Goal: Task Accomplishment & Management: Manage account settings

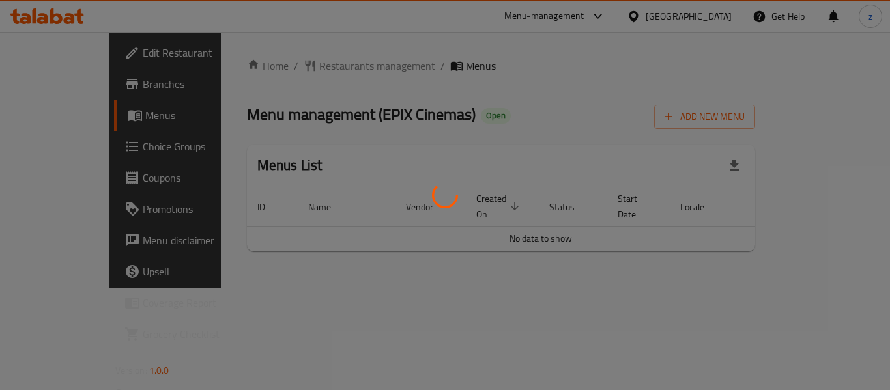
click at [43, 154] on div at bounding box center [445, 195] width 890 height 390
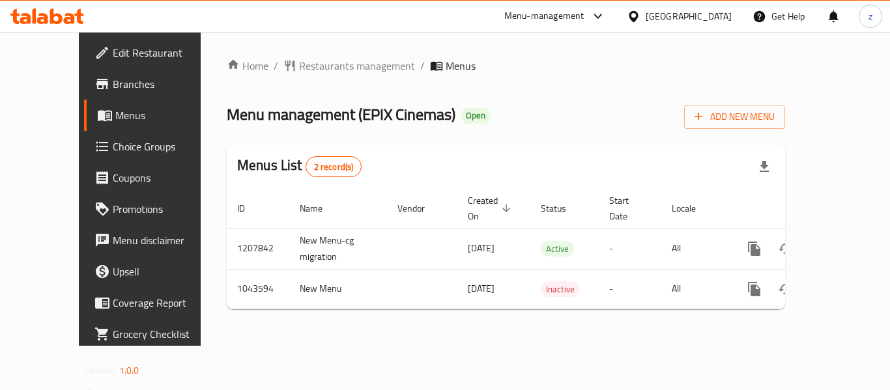
click at [113, 152] on span "Choice Groups" at bounding box center [165, 147] width 104 height 16
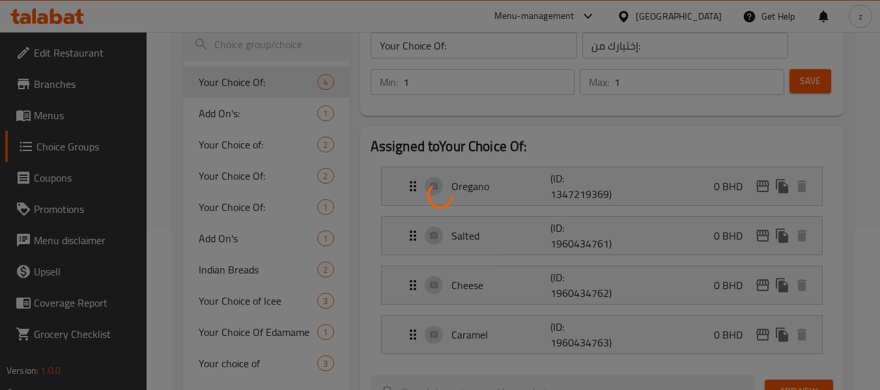
scroll to position [130, 0]
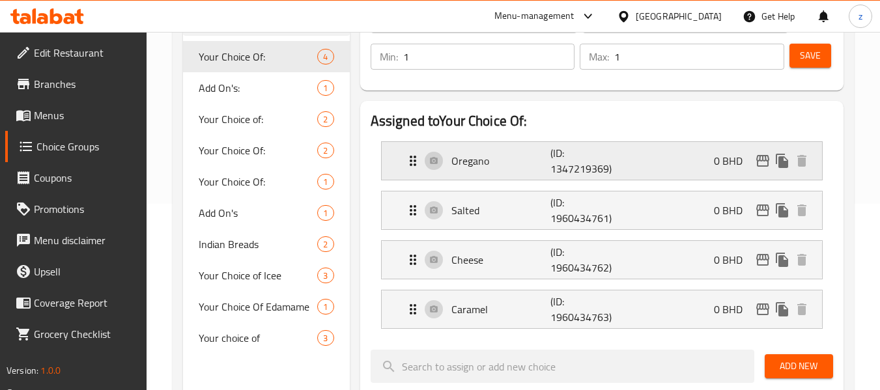
scroll to position [195, 0]
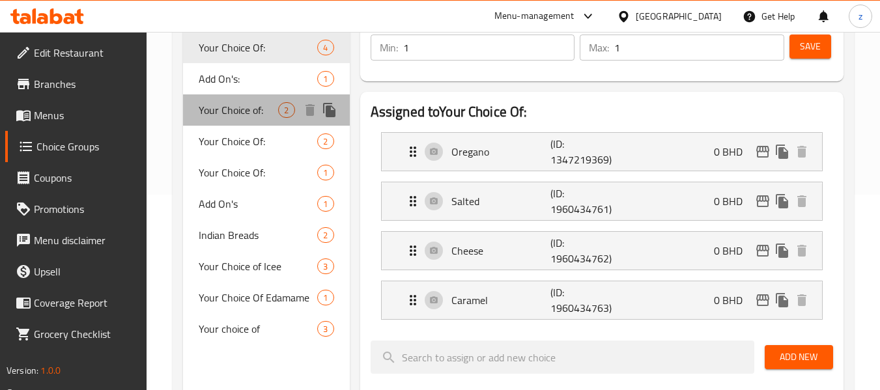
click at [239, 117] on span "Your Choice of:" at bounding box center [238, 110] width 79 height 16
type input "Your Choice of:"
type input "إختيارك من :"
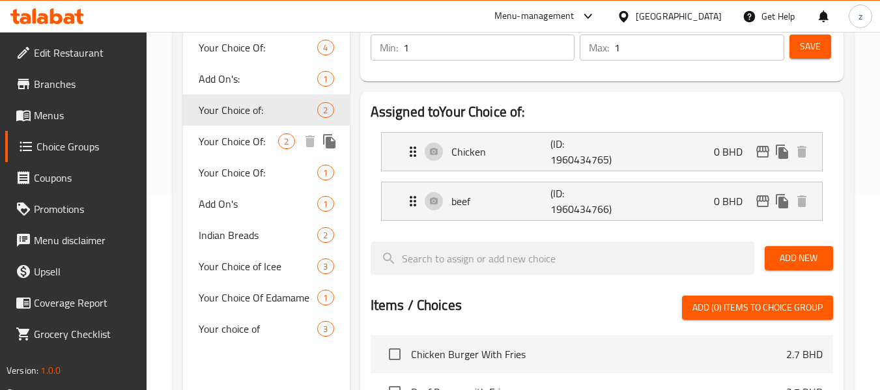
click at [238, 141] on span "Your Choice Of:" at bounding box center [238, 142] width 79 height 16
type input "Your Choice Of:"
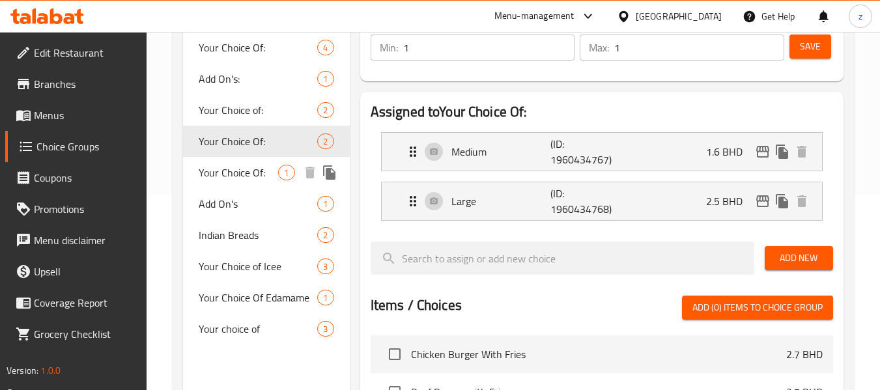
click at [237, 165] on span "Your Choice Of:" at bounding box center [238, 173] width 79 height 16
type input "اختيارك من:"
type input "0"
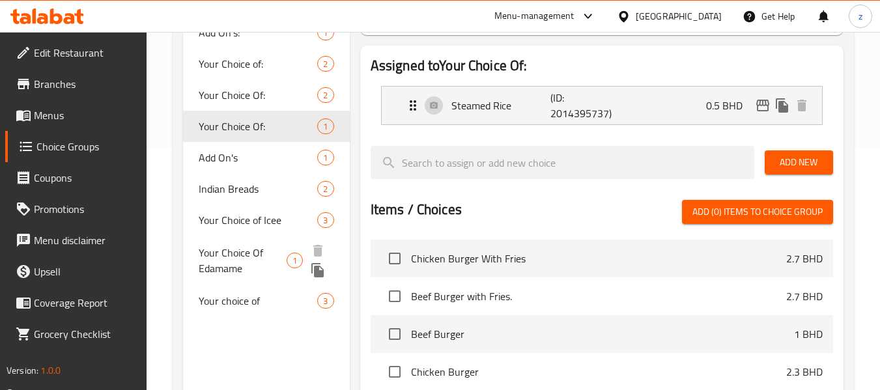
scroll to position [261, 0]
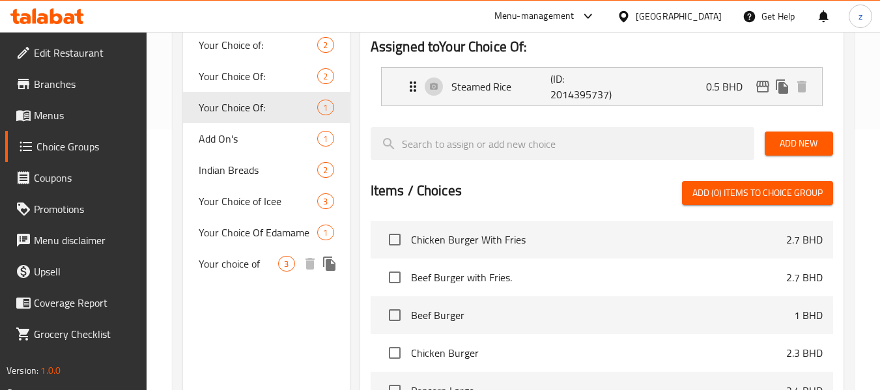
click at [231, 266] on span "Your choice of" at bounding box center [238, 264] width 79 height 16
type input "Your choice of"
type input "1"
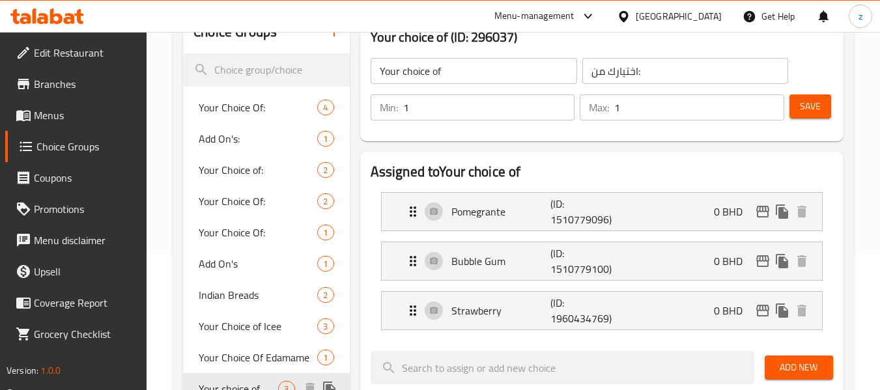
scroll to position [130, 0]
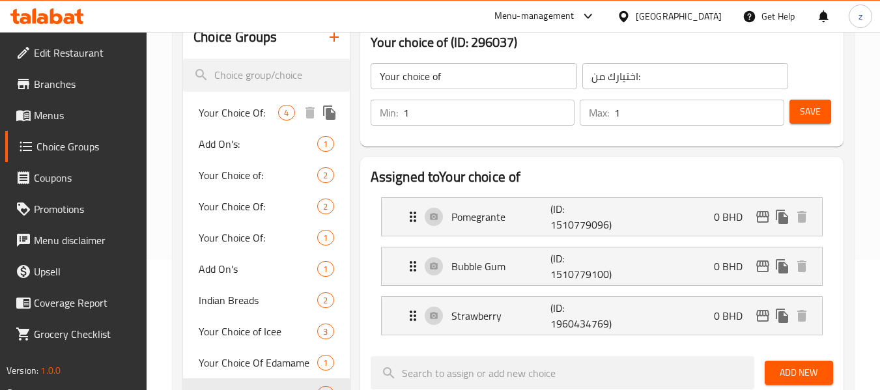
click at [252, 109] on span "Your Choice Of:" at bounding box center [238, 113] width 79 height 16
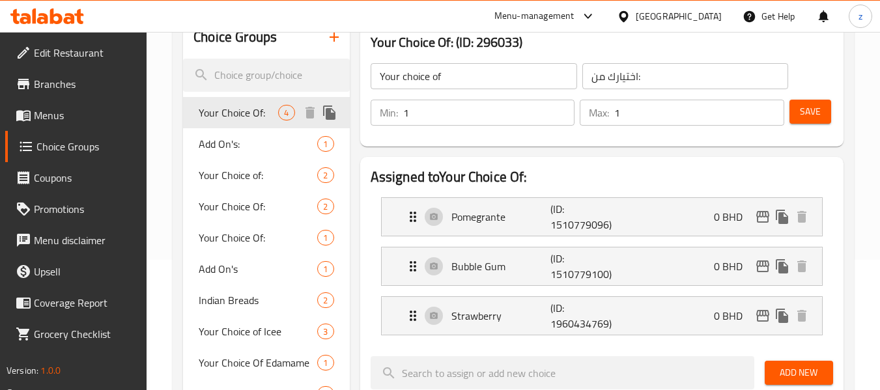
type input "Your Choice Of:"
type input "إختيارك من:"
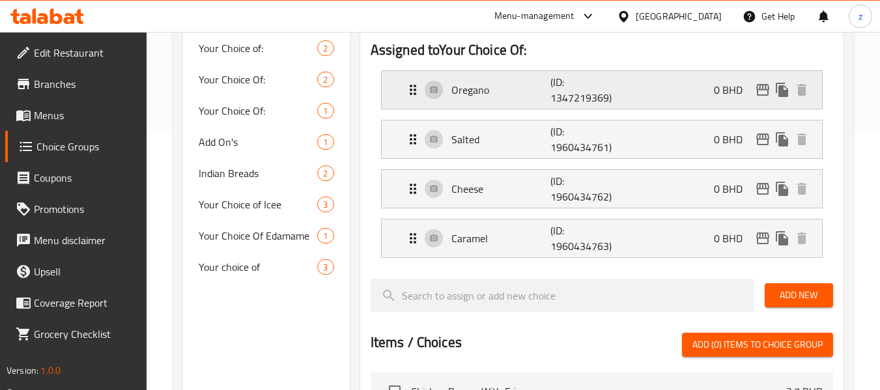
scroll to position [261, 0]
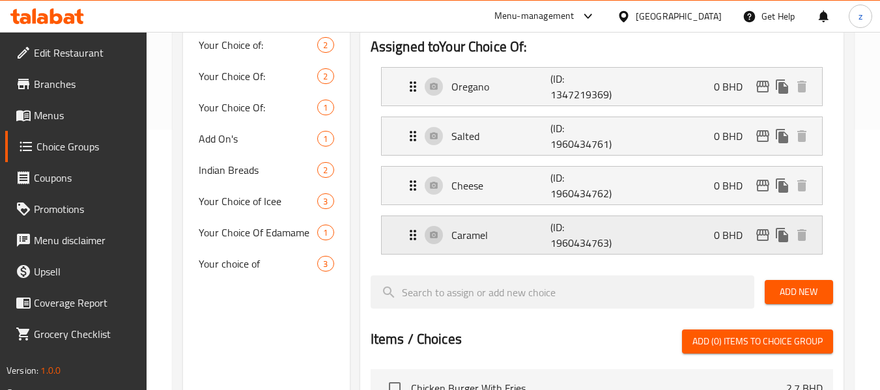
click at [493, 242] on p "Caramel" at bounding box center [502, 235] width 100 height 16
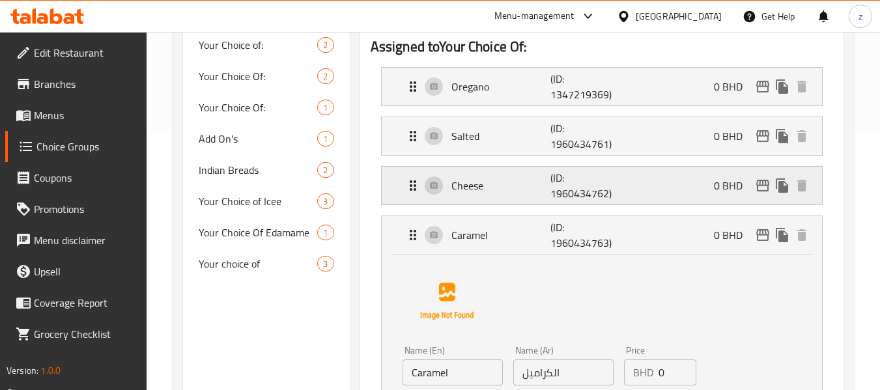
click at [480, 194] on p "Cheese" at bounding box center [502, 186] width 100 height 16
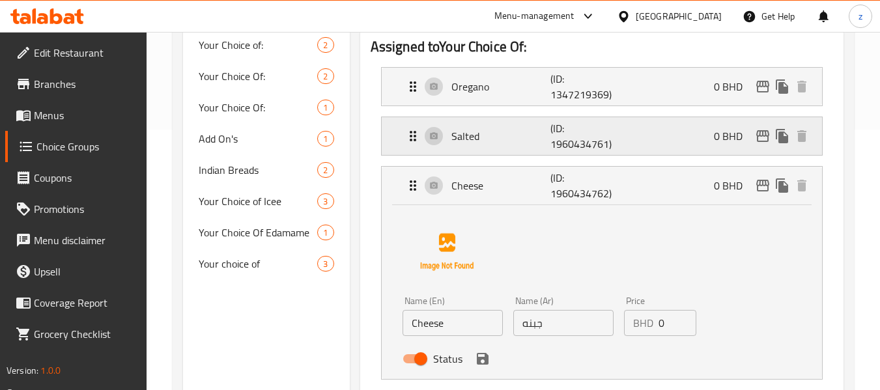
click at [472, 135] on p "Salted" at bounding box center [502, 136] width 100 height 16
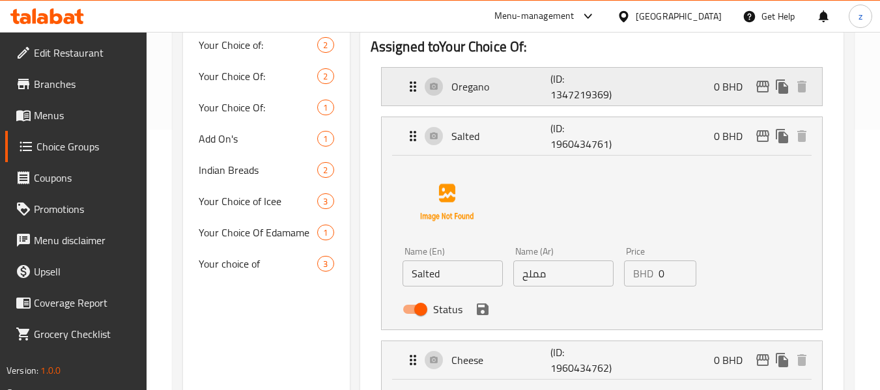
click at [476, 90] on p "Oregano" at bounding box center [502, 87] width 100 height 16
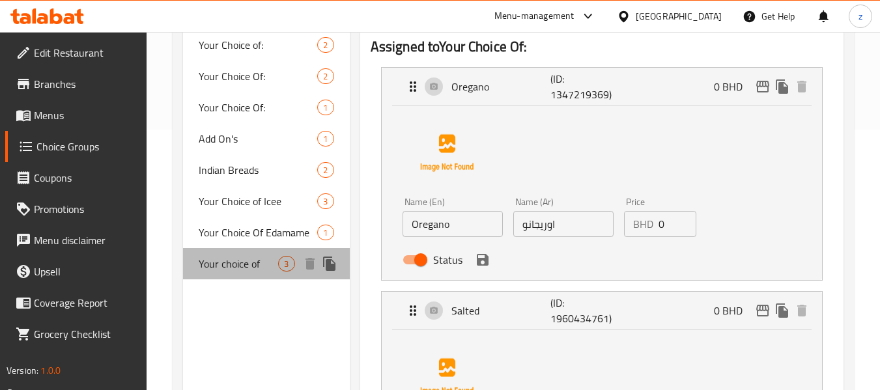
click at [261, 260] on span "Your choice of" at bounding box center [238, 264] width 79 height 16
type input "Your choice of"
type input "اختيارك من:"
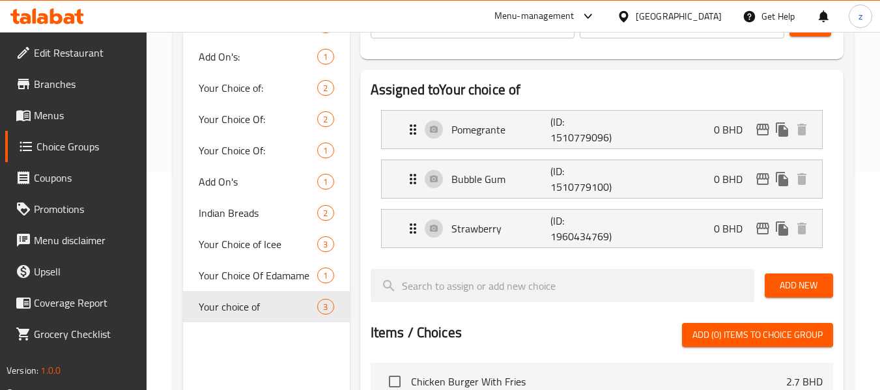
scroll to position [195, 0]
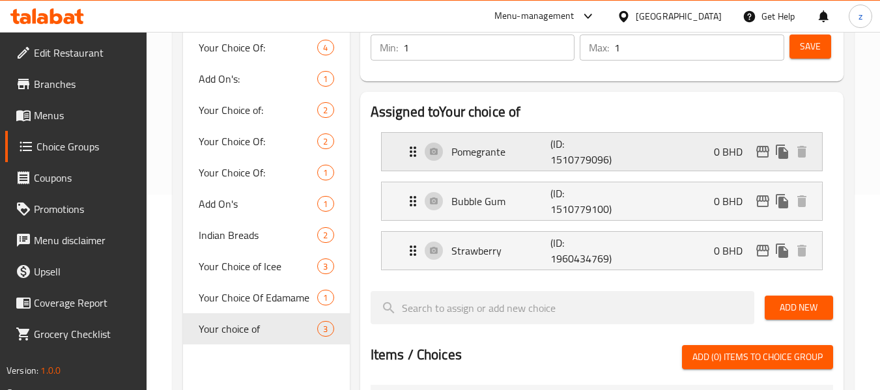
click at [483, 163] on div "Pomegrante (ID: 1510779096) 0 BHD" at bounding box center [605, 152] width 401 height 38
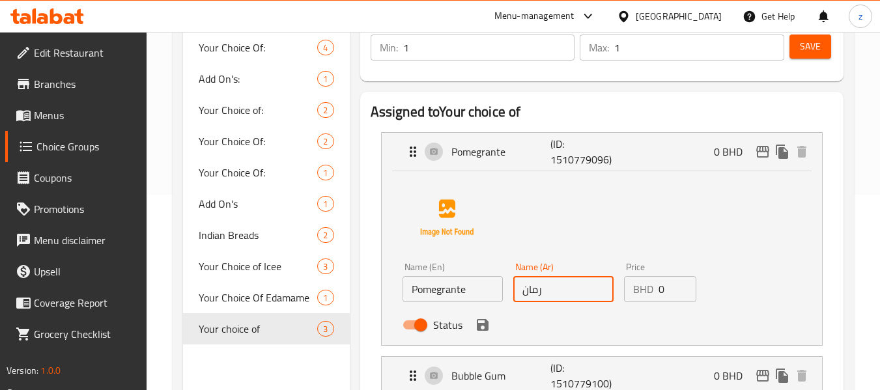
drag, startPoint x: 545, startPoint y: 294, endPoint x: 513, endPoint y: 292, distance: 32.7
click at [513, 292] on input "رمان" at bounding box center [563, 289] width 100 height 26
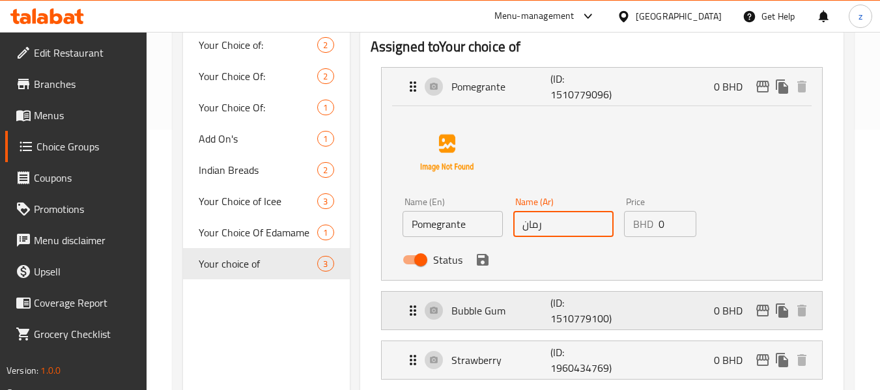
click at [515, 313] on p "Bubble Gum" at bounding box center [502, 311] width 100 height 16
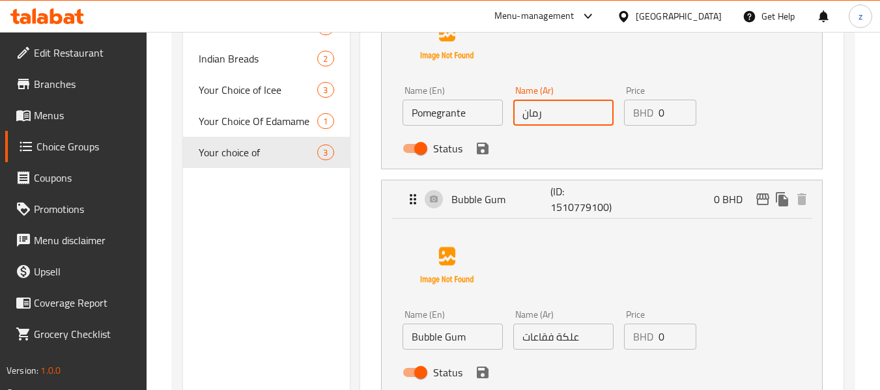
scroll to position [391, 0]
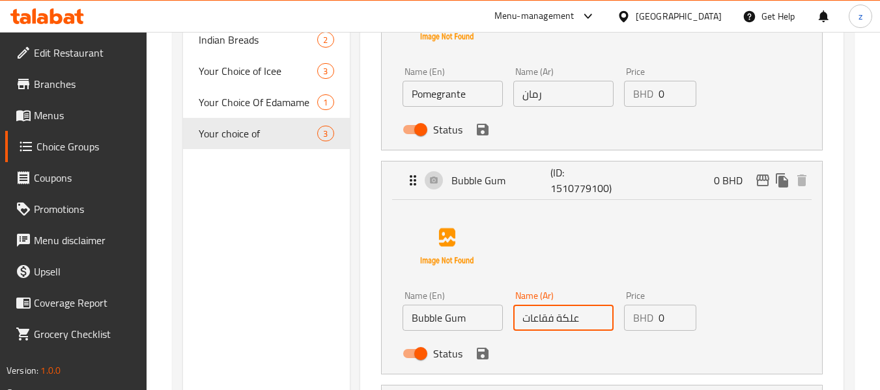
click at [582, 317] on input "علكة فقاعات" at bounding box center [563, 318] width 100 height 26
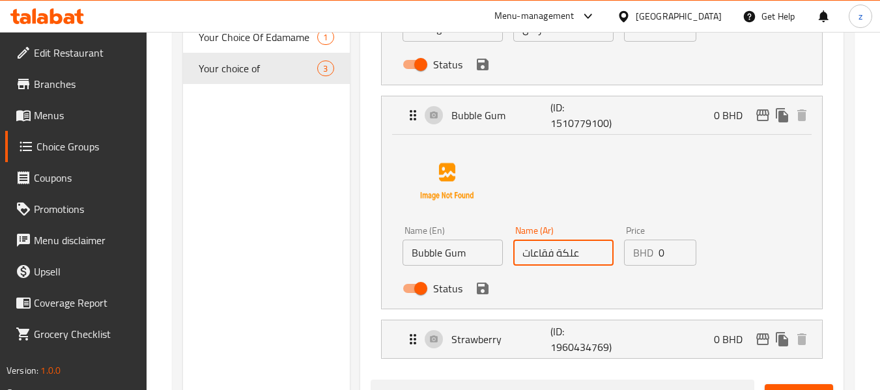
scroll to position [586, 0]
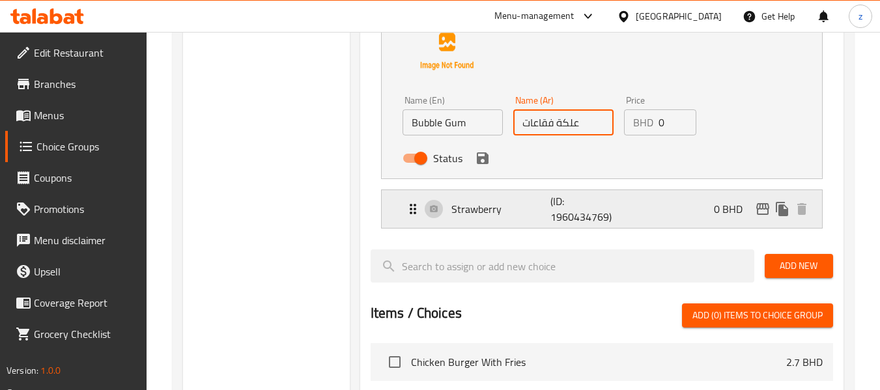
click at [506, 220] on div "Strawberry (ID: 1960434769) 0 BHD" at bounding box center [605, 209] width 401 height 38
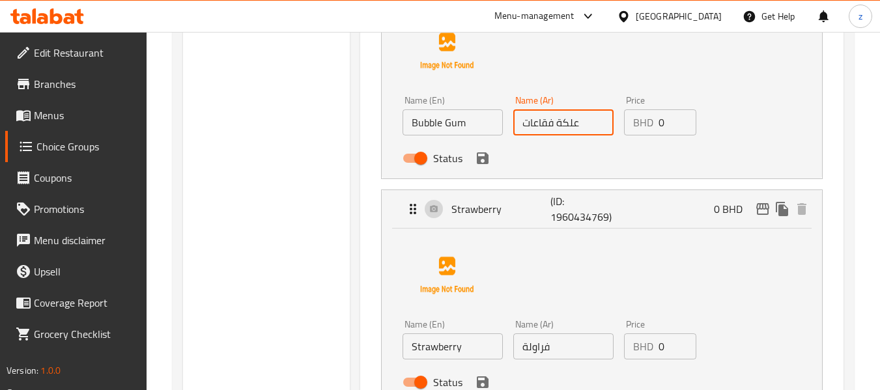
click at [562, 350] on input "فراولة" at bounding box center [563, 347] width 100 height 26
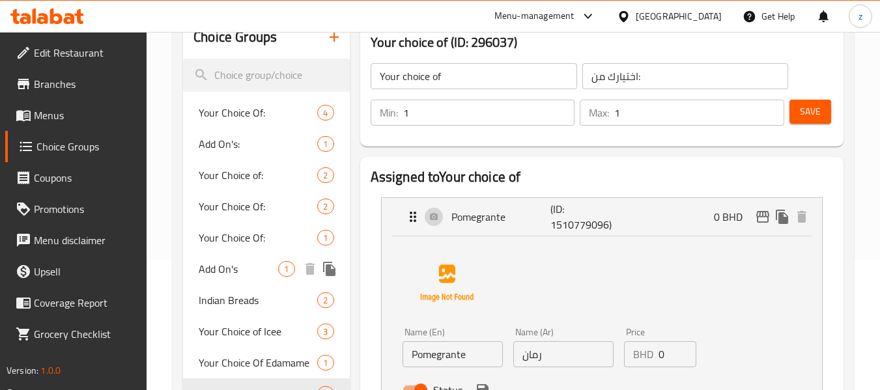
scroll to position [0, 0]
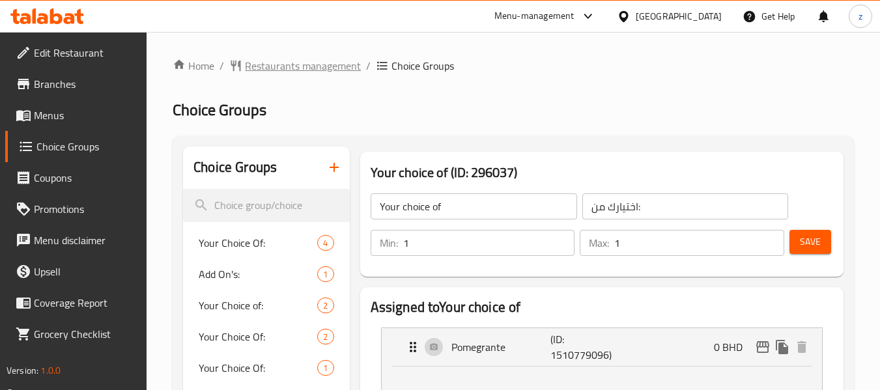
click at [266, 59] on span "Restaurants management" at bounding box center [303, 66] width 116 height 16
